Goal: Task Accomplishment & Management: Complete application form

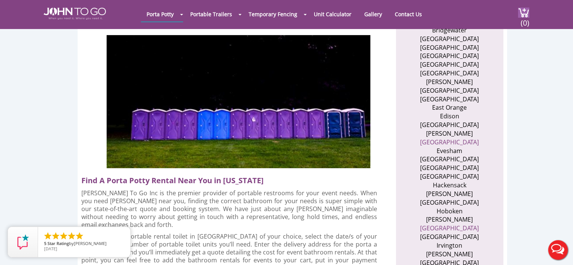
scroll to position [452, 0]
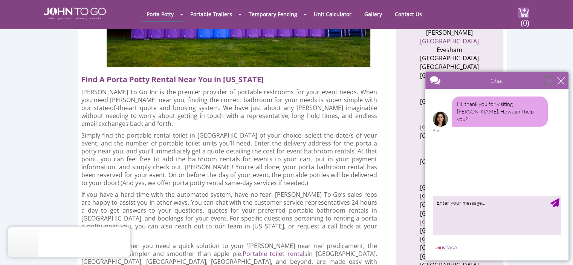
click at [545, 78] on div "minimize" at bounding box center [549, 81] width 8 height 8
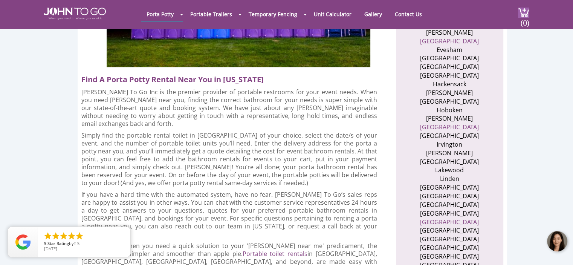
click at [551, 243] on div at bounding box center [557, 241] width 23 height 23
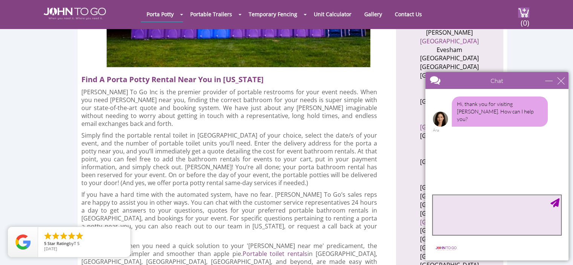
click at [458, 215] on textarea "type your message" at bounding box center [496, 215] width 128 height 40
type textarea "Need 2 standard portable toilets for construction workers"
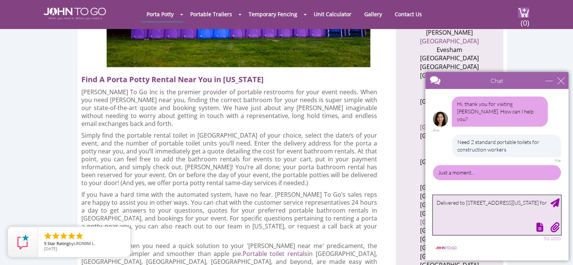
scroll to position [8, 0]
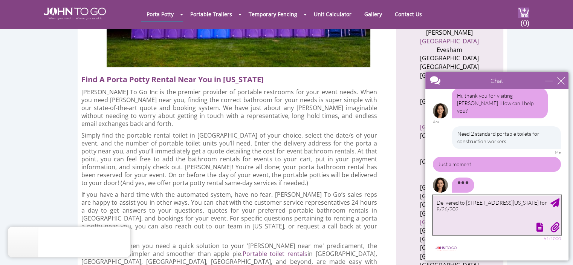
type textarea "Delivered to [STREET_ADDRESS][US_STATE] for [DATE]"
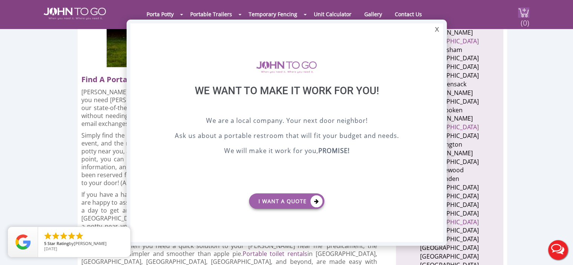
scroll to position [0, 0]
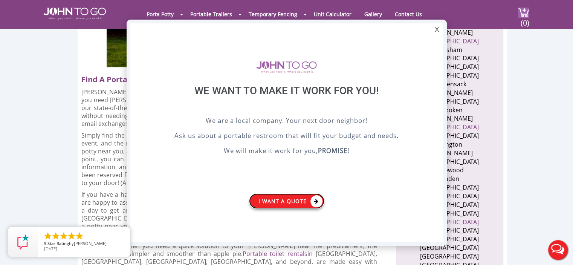
click at [274, 203] on link "I want a Quote" at bounding box center [286, 200] width 75 height 15
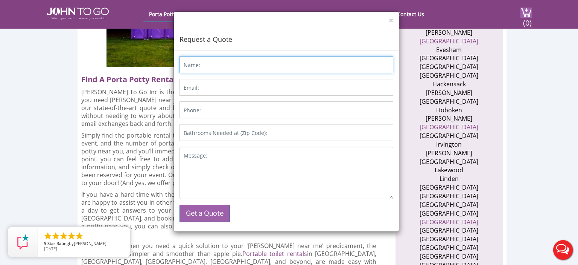
click at [205, 56] on input "Name:" at bounding box center [287, 64] width 214 height 17
type input "[PERSON_NAME]"
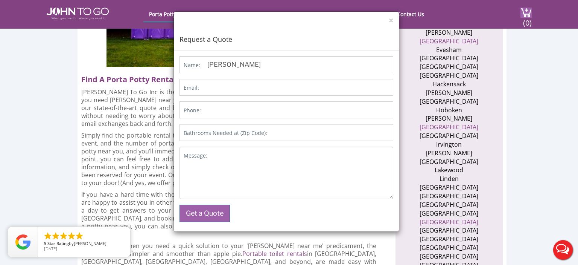
type input "[EMAIL_ADDRESS][DOMAIN_NAME]"
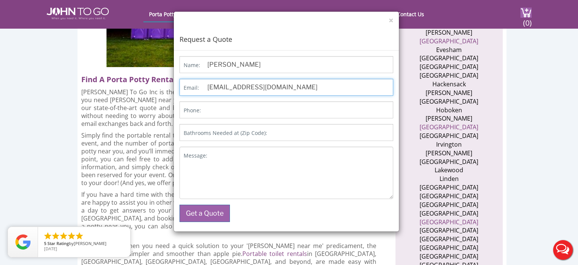
type input "9145644063"
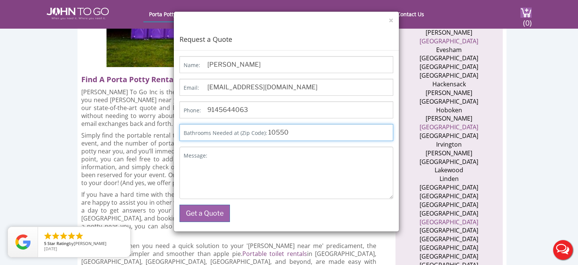
click at [299, 134] on input "10550" at bounding box center [287, 132] width 214 height 17
drag, startPoint x: 294, startPoint y: 134, endPoint x: 267, endPoint y: 134, distance: 27.1
click at [267, 134] on input "10550" at bounding box center [287, 132] width 214 height 17
type input "07030"
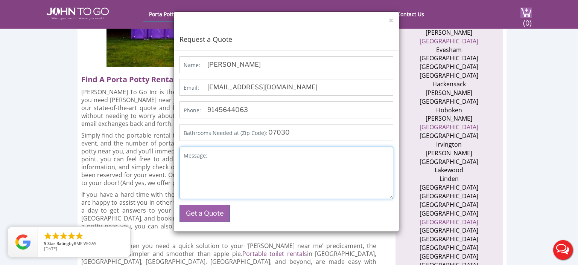
click at [223, 161] on textarea "Message:" at bounding box center [287, 172] width 214 height 52
type textarea "M"
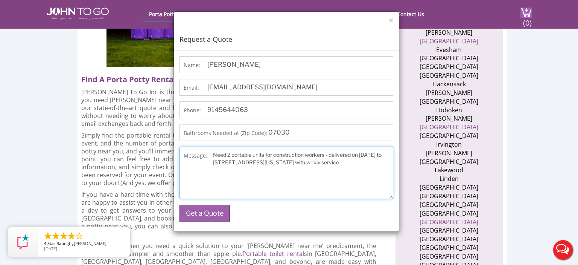
type textarea "Need 2 portable units for construction workers - delivered on [DATE] to [STREET…"
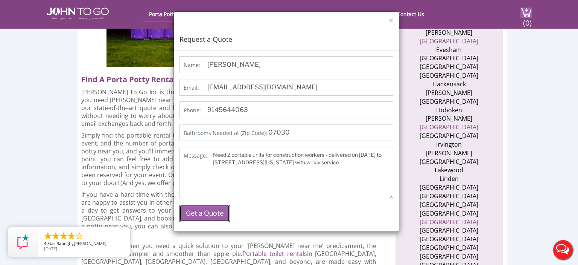
click at [212, 212] on button "Get a Quote" at bounding box center [205, 212] width 50 height 17
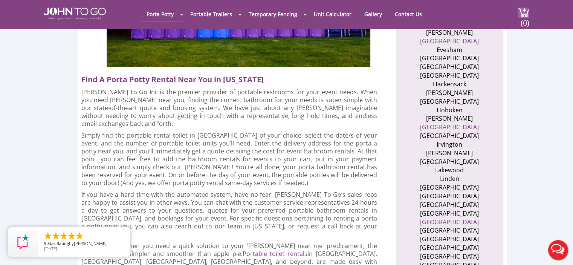
click at [550, 253] on button "Live Chat" at bounding box center [557, 250] width 30 height 30
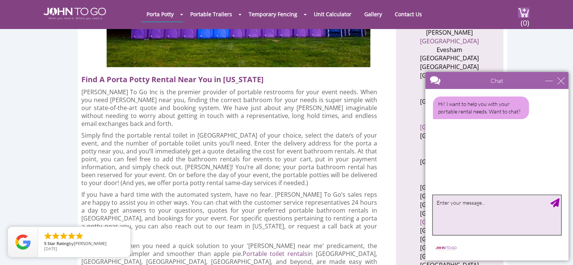
click at [478, 210] on textarea "type your message" at bounding box center [496, 215] width 128 height 40
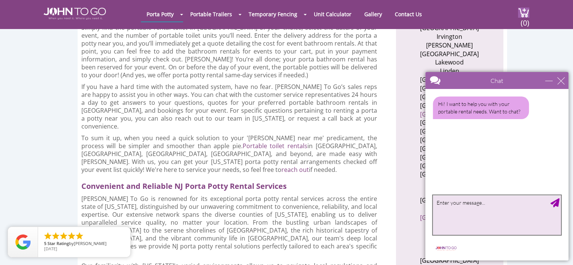
scroll to position [565, 0]
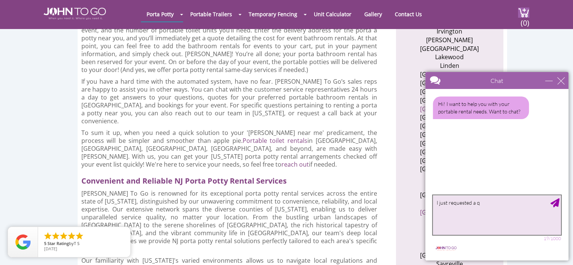
click at [477, 197] on textarea "I just requested a q" at bounding box center [496, 215] width 128 height 40
click at [480, 204] on textarea "I just requested a q" at bounding box center [496, 215] width 128 height 40
type textarea "I just requested a quote"
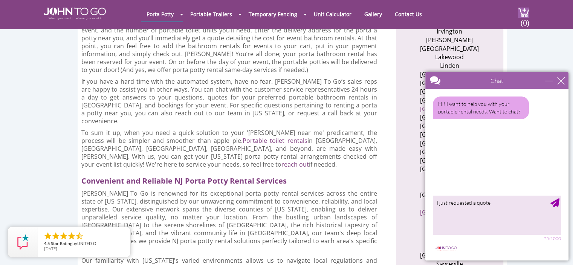
click at [560, 203] on main "Chat Email Your Question * Email * Your Question * Hi! I want to help you with …" at bounding box center [496, 166] width 143 height 188
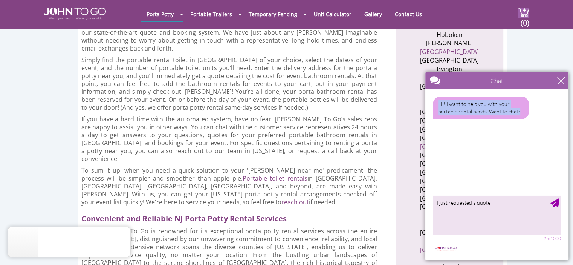
scroll to position [339, 0]
